Goal: Find contact information: Find contact information

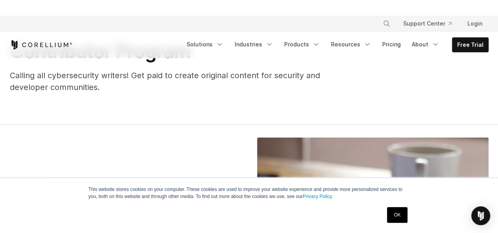
scroll to position [79, 0]
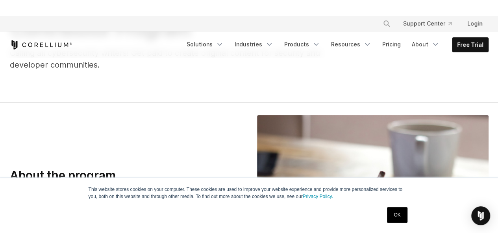
click at [392, 216] on link "OK" at bounding box center [397, 215] width 20 height 16
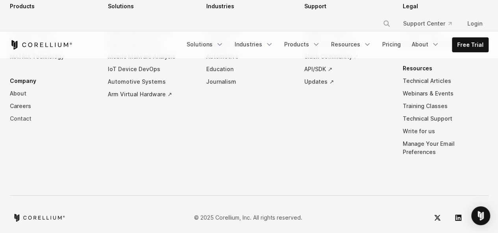
scroll to position [1728, 0]
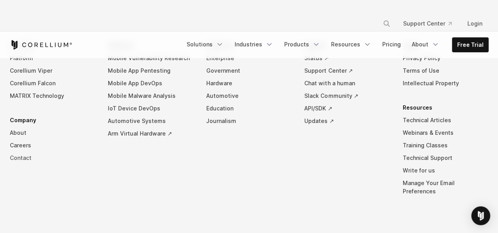
click at [20, 157] on link "Contact" at bounding box center [53, 158] width 86 height 13
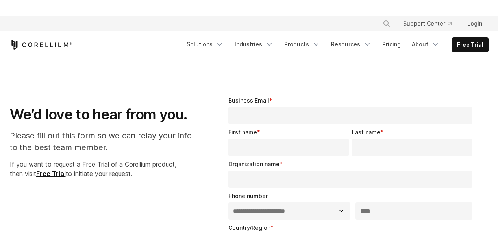
select select "**"
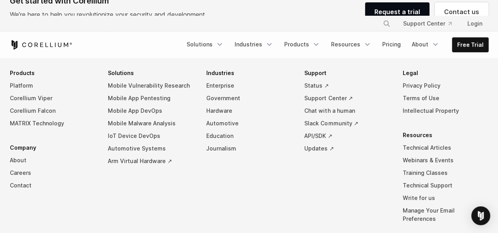
scroll to position [617, 0]
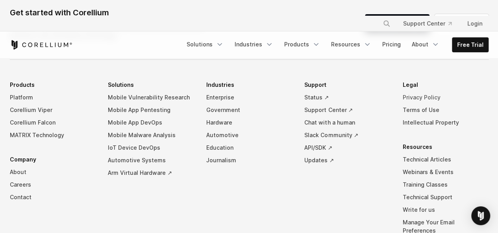
click at [419, 96] on link "Privacy Policy" at bounding box center [445, 97] width 86 height 13
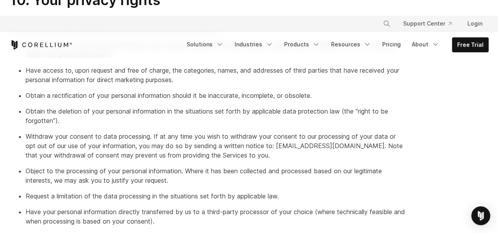
scroll to position [1652, 0]
